Goal: Task Accomplishment & Management: Use online tool/utility

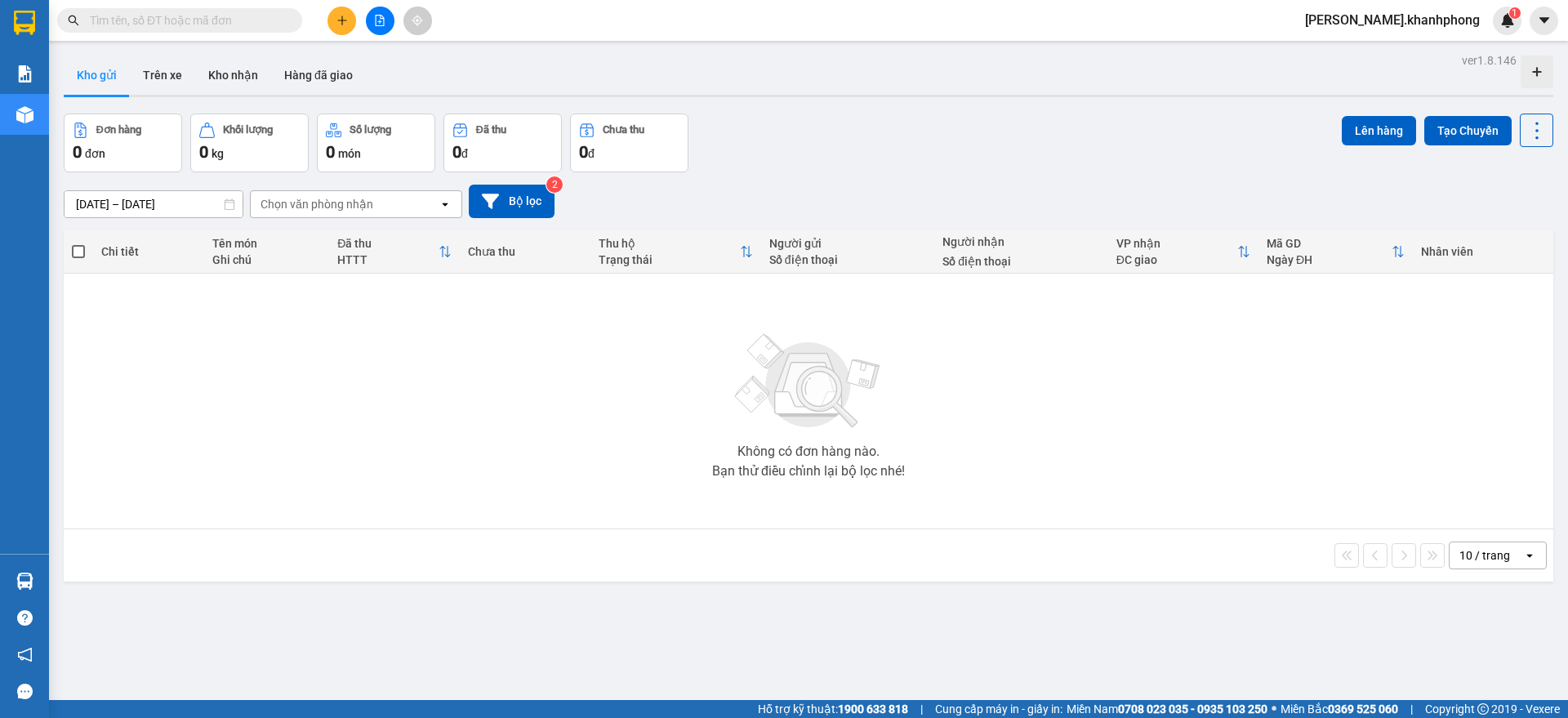
click at [385, 14] on button at bounding box center [379, 20] width 29 height 29
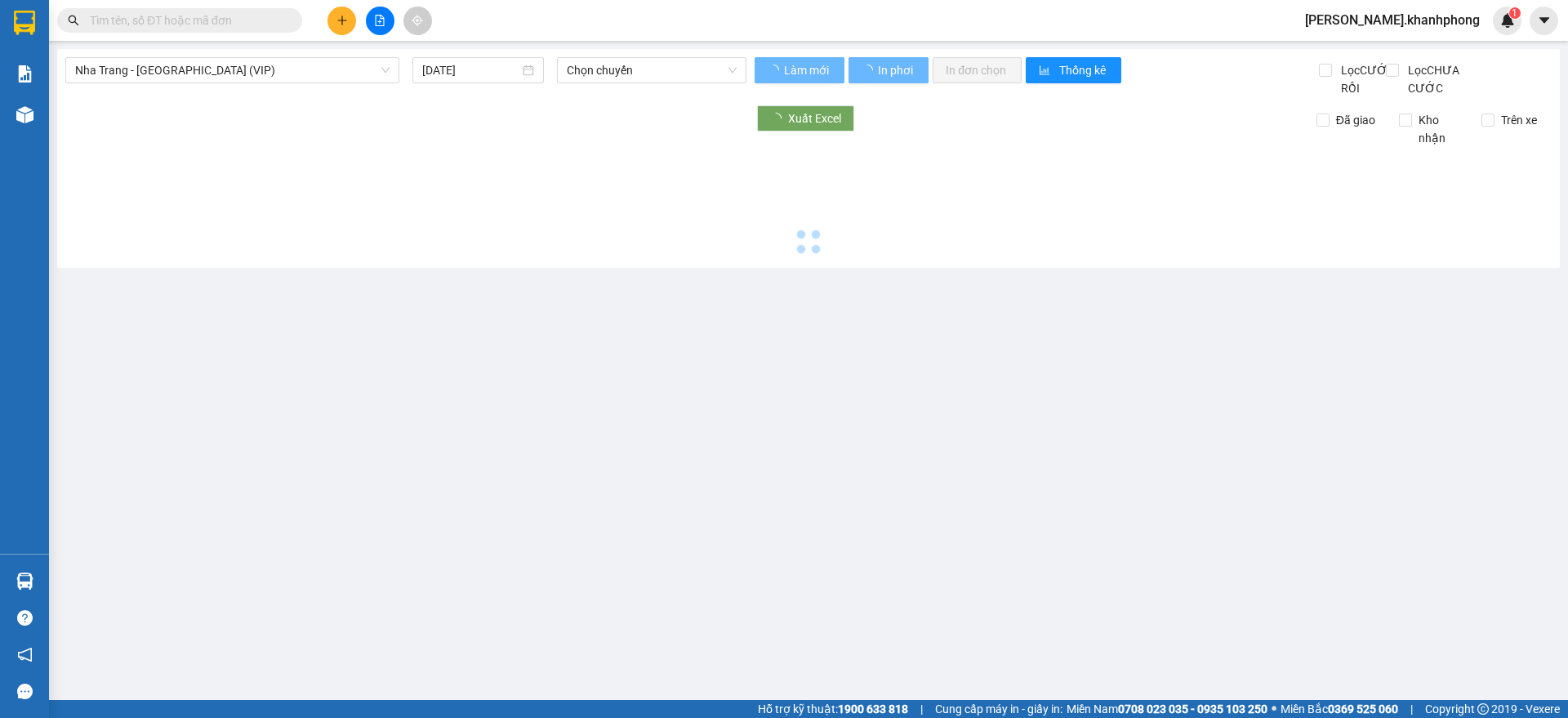
type input "[DATE]"
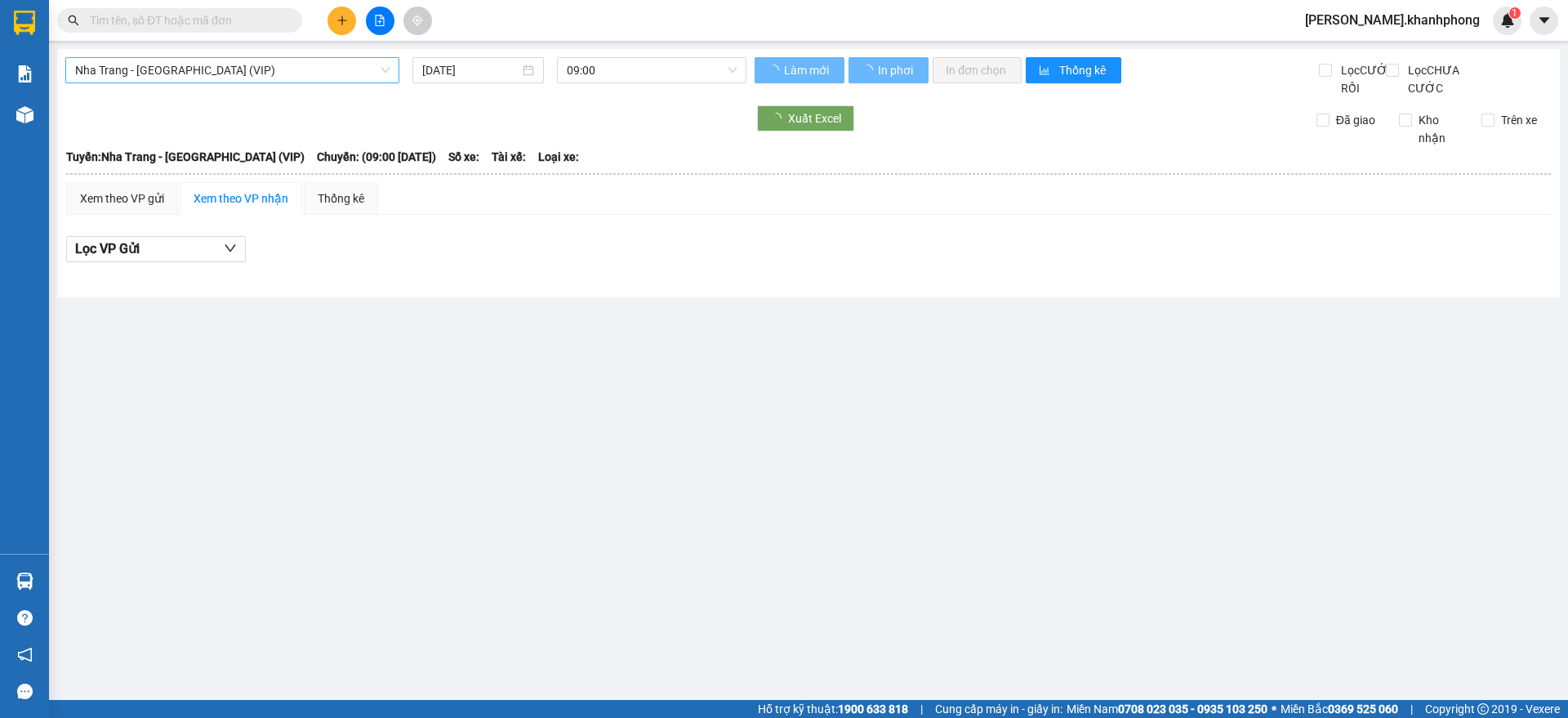
click at [281, 70] on span "Nha Trang - [GEOGRAPHIC_DATA] (VIP)" at bounding box center [232, 70] width 315 height 24
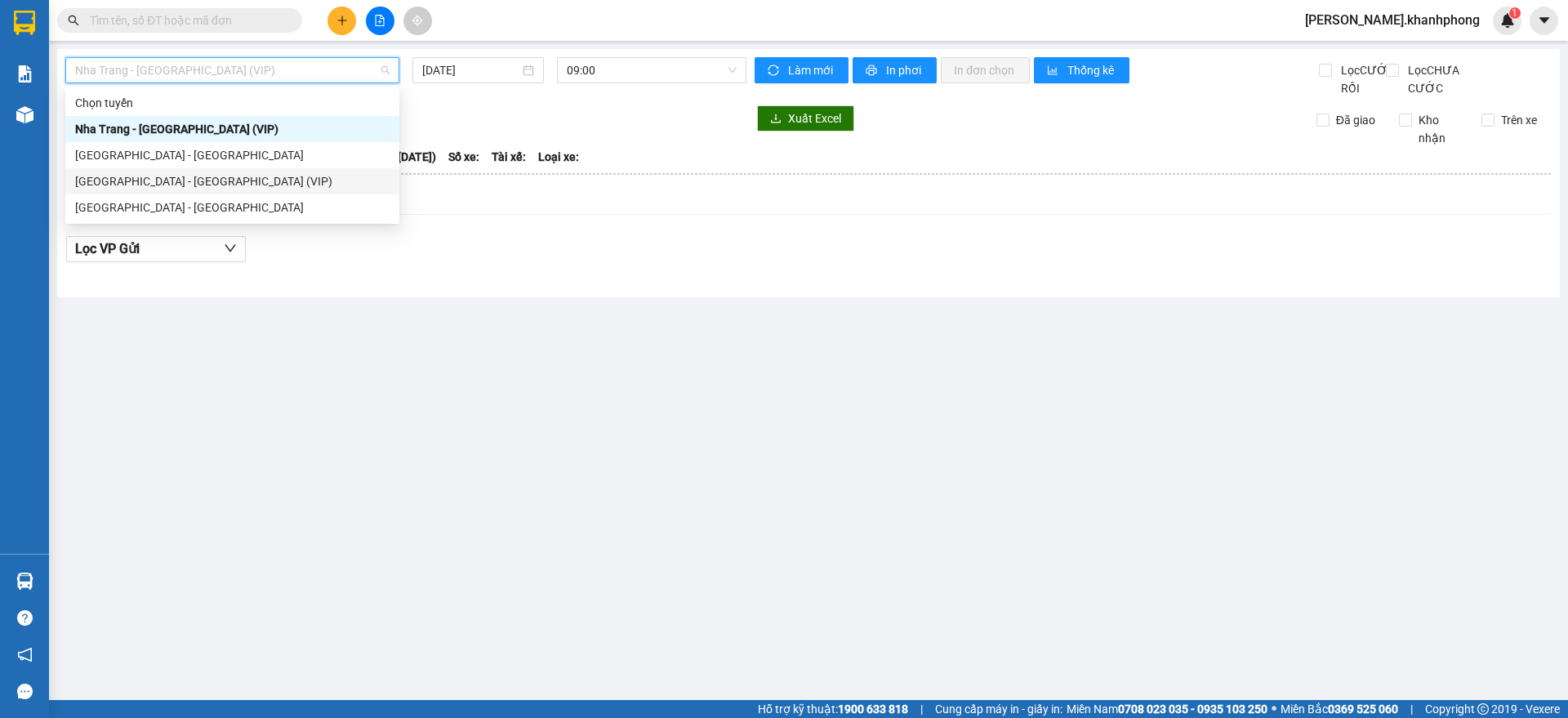
click at [183, 179] on div "[GEOGRAPHIC_DATA] - [GEOGRAPHIC_DATA] (VIP)" at bounding box center [232, 181] width 315 height 18
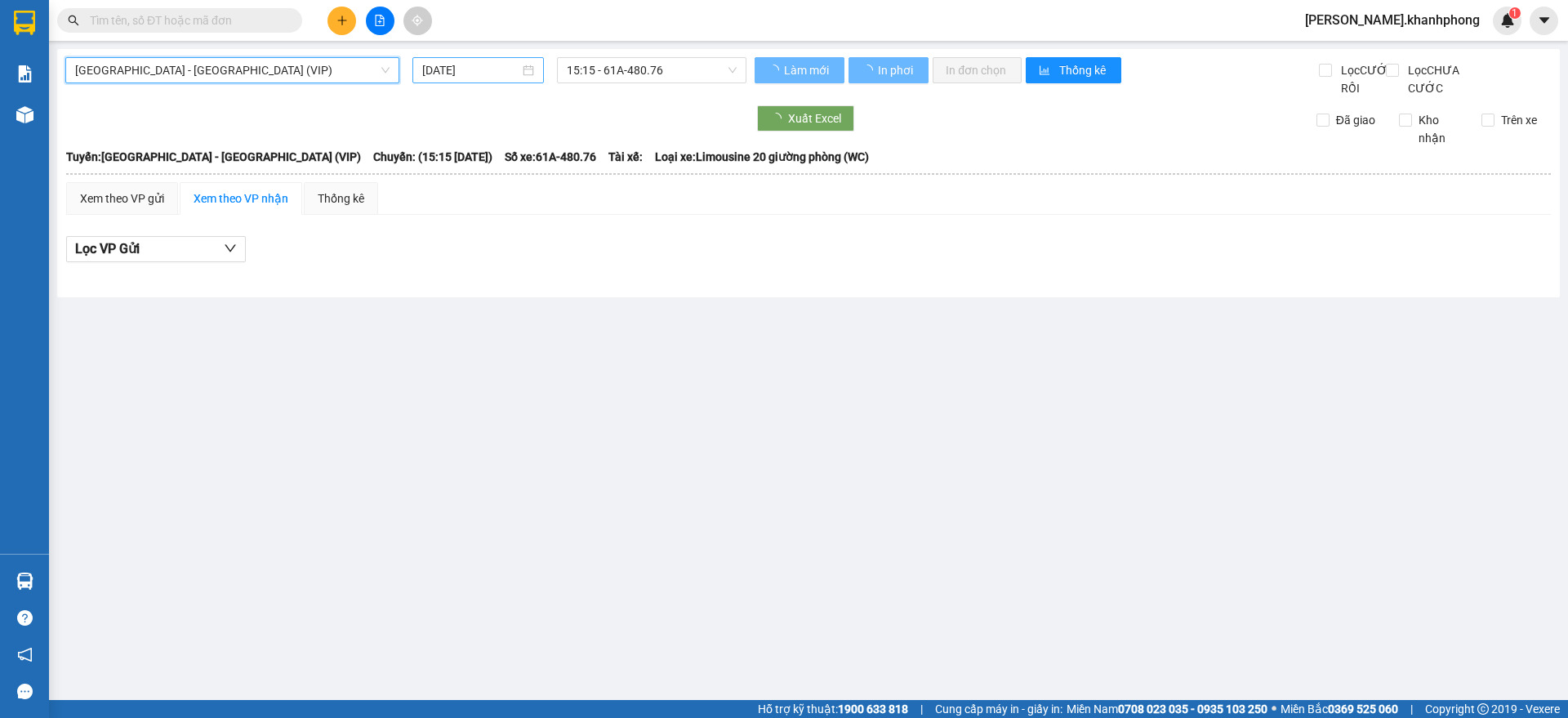
click at [484, 61] on input "[DATE]" at bounding box center [470, 70] width 97 height 18
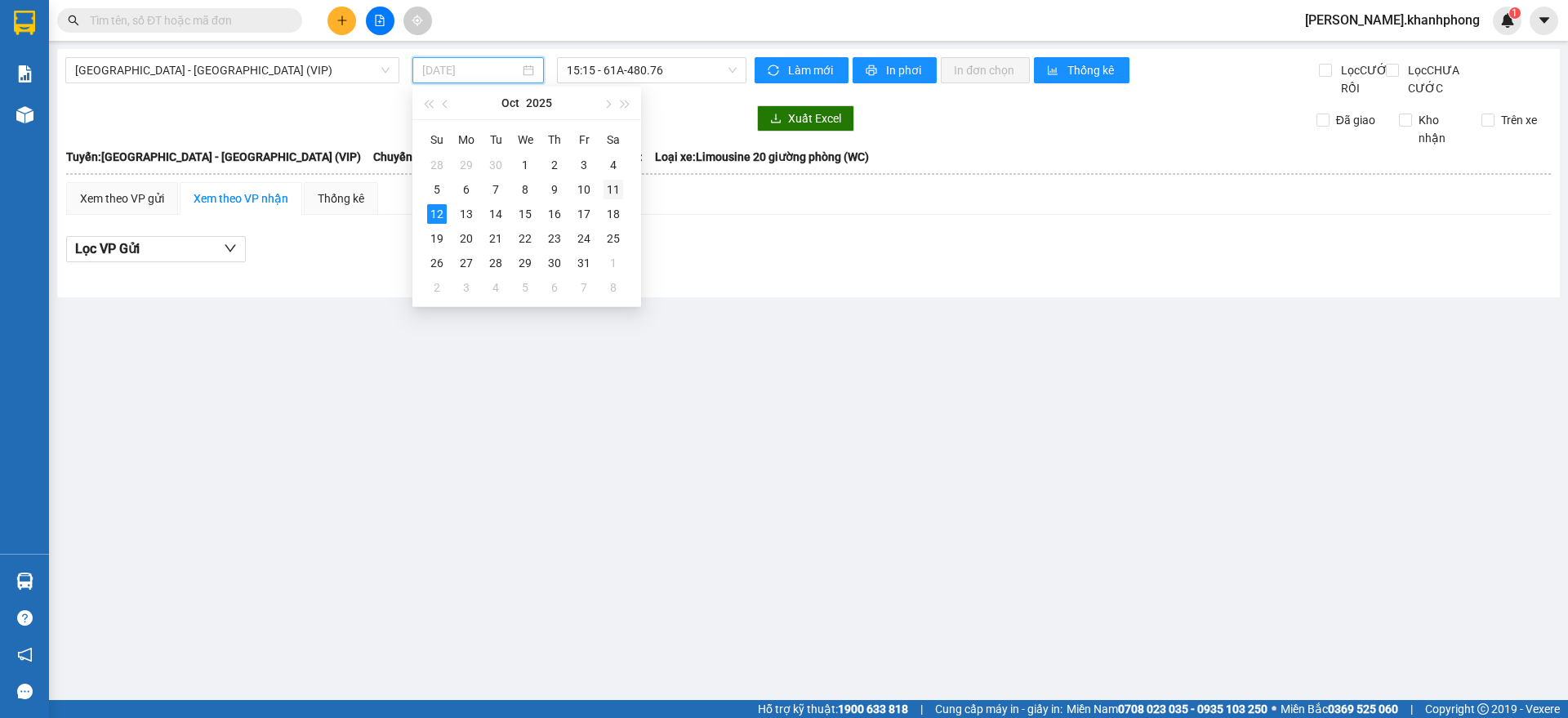
click at [615, 187] on div "11" at bounding box center [612, 189] width 19 height 19
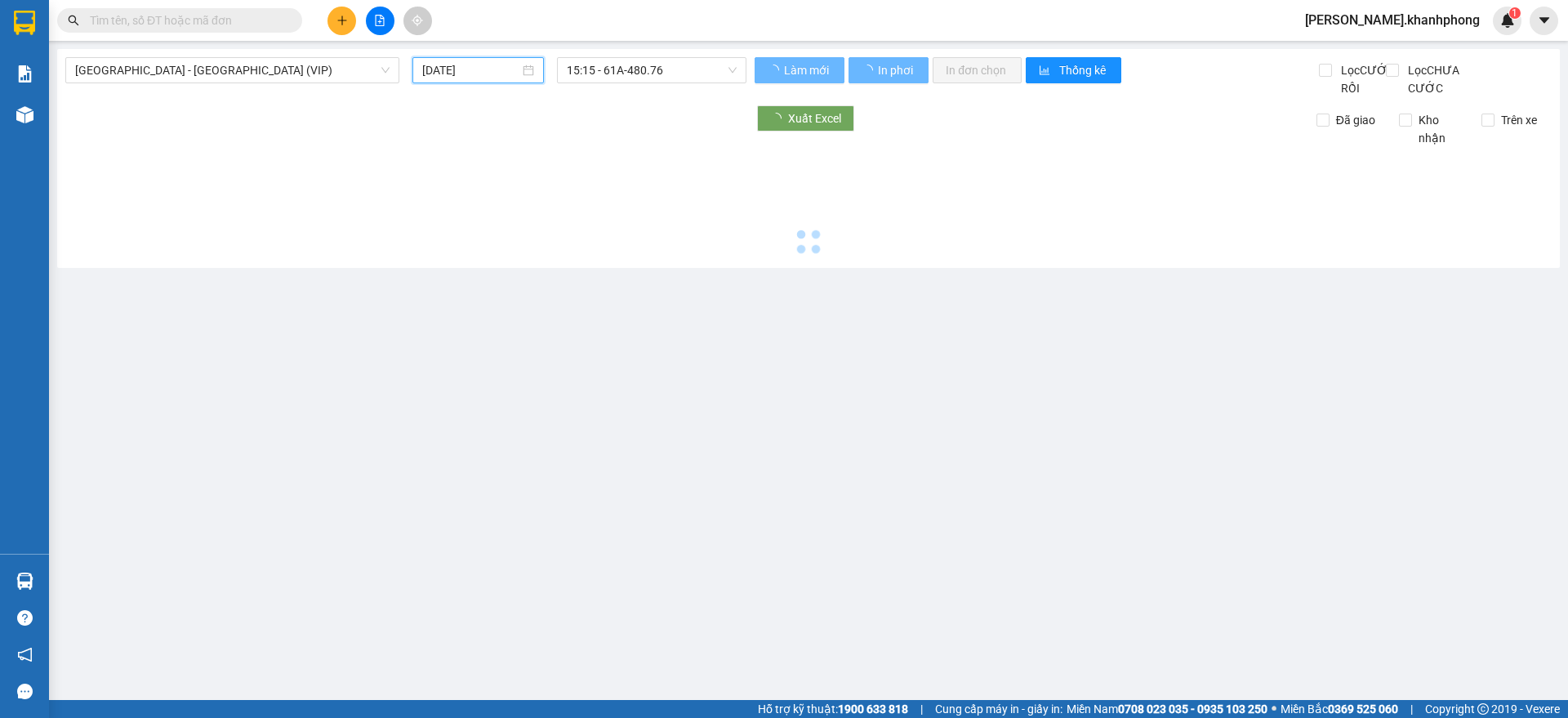
type input "[DATE]"
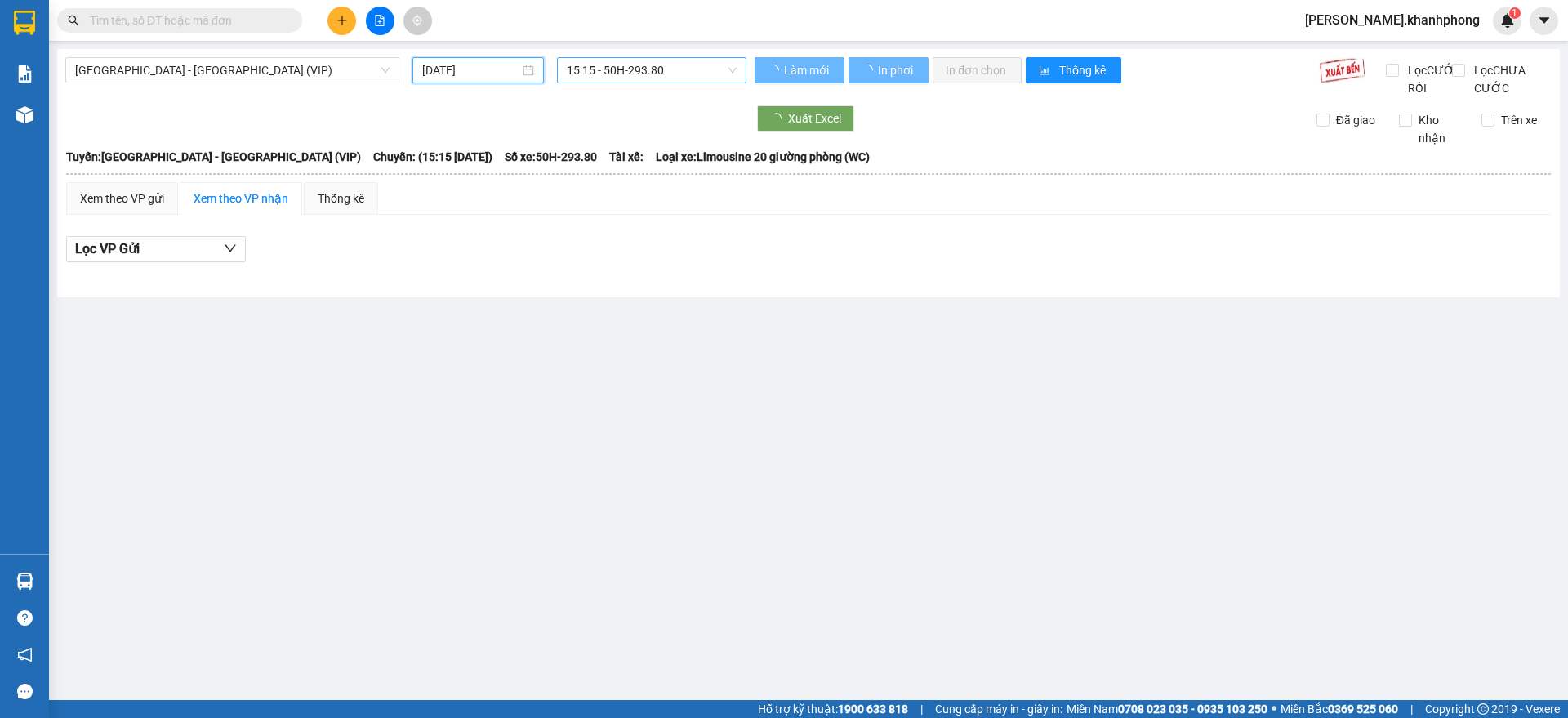
click at [650, 70] on span "15:15 - 50H-293.80" at bounding box center [651, 70] width 170 height 24
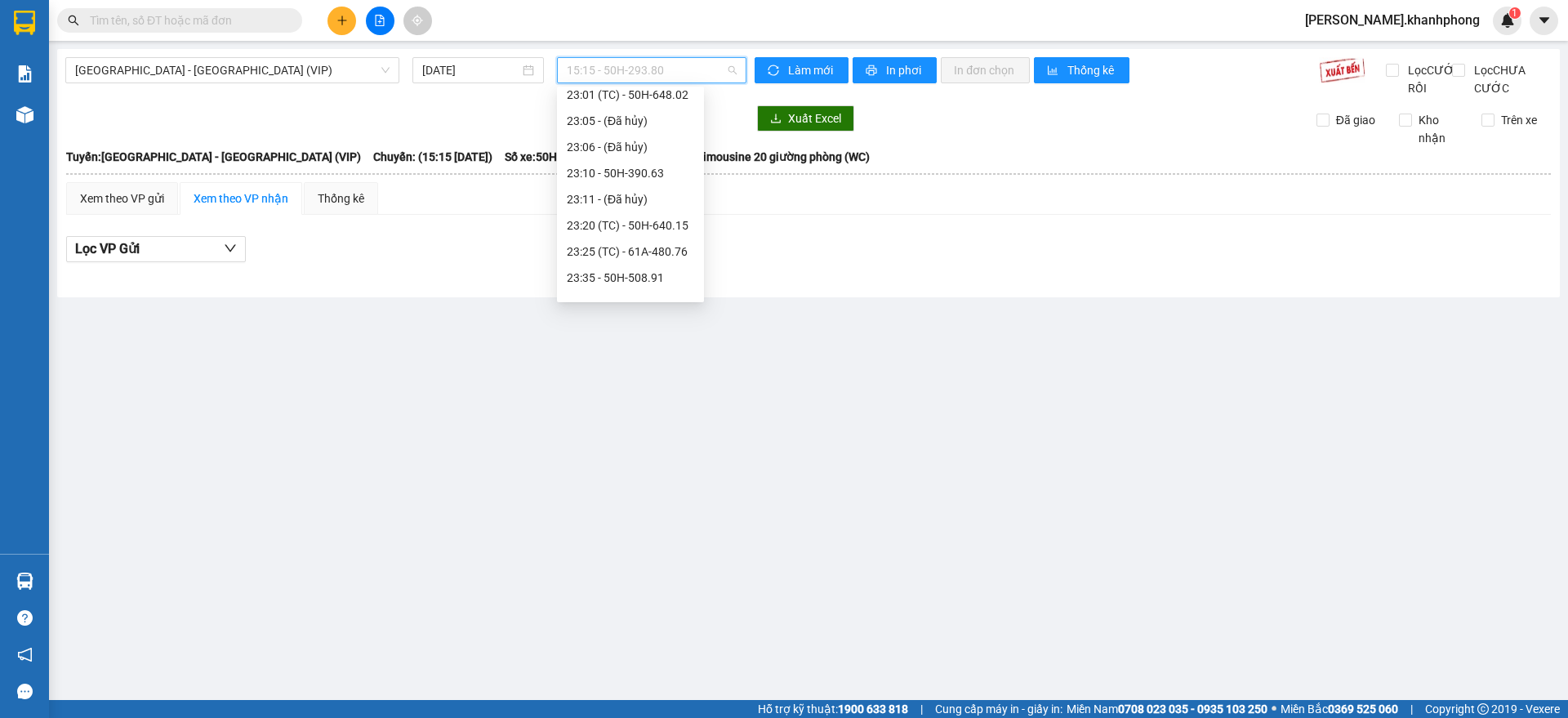
scroll to position [418, 0]
click at [646, 259] on div "23:40 - 51B-294.79" at bounding box center [630, 259] width 127 height 18
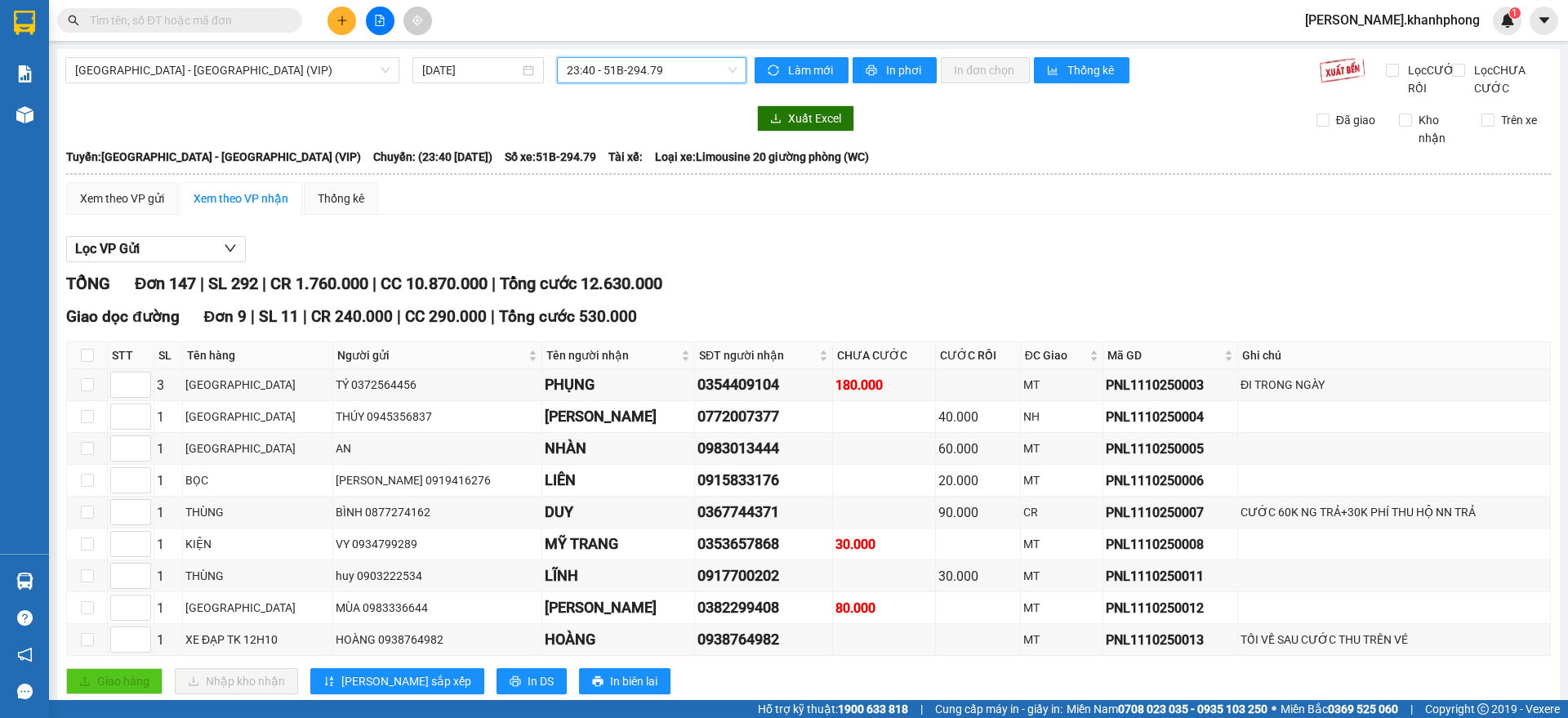
click at [862, 297] on div "TỔNG Đơn 147 | SL 292 | CR 1.760.000 | CC 10.870.000 | Tổng cước 12.630.000" at bounding box center [808, 283] width 1484 height 25
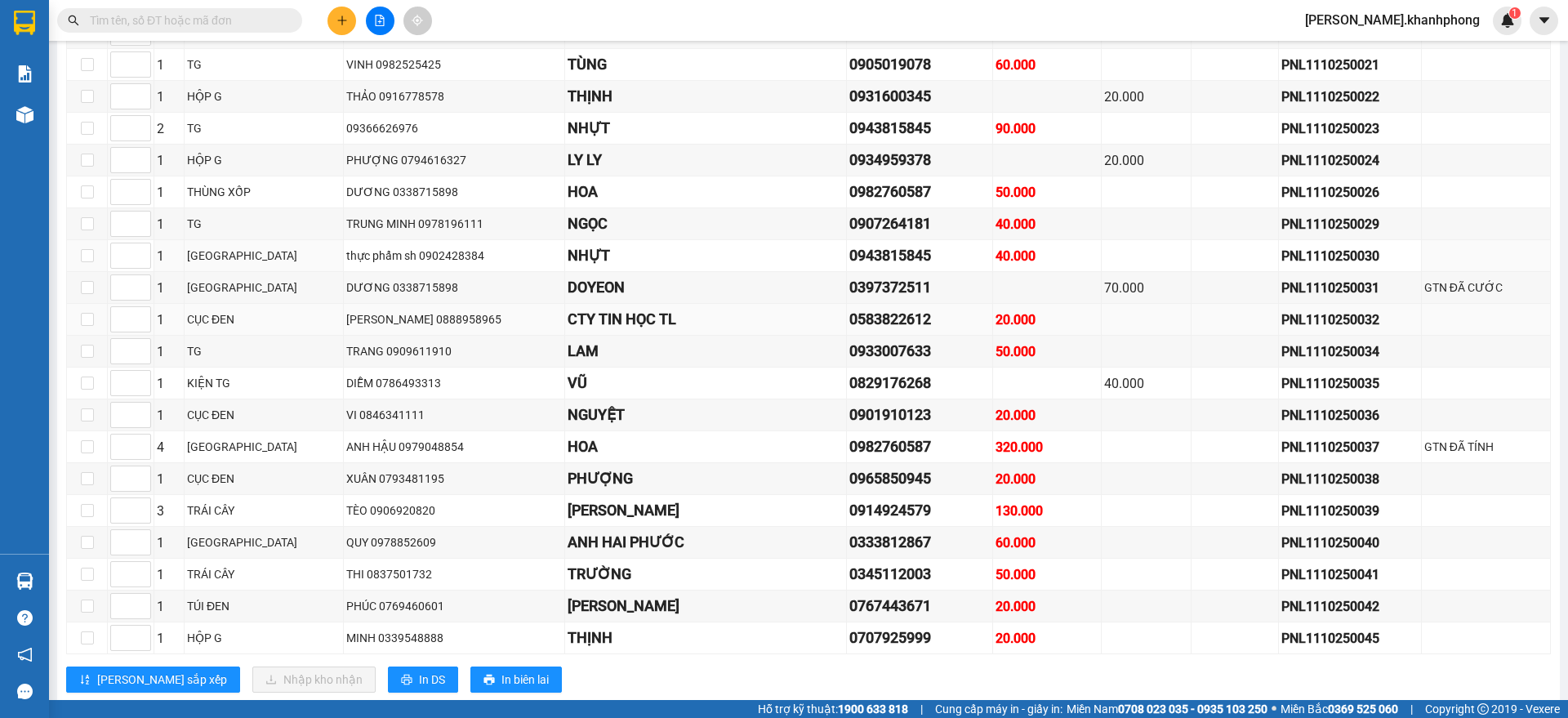
scroll to position [4185, 0]
